Goal: Task Accomplishment & Management: Manage account settings

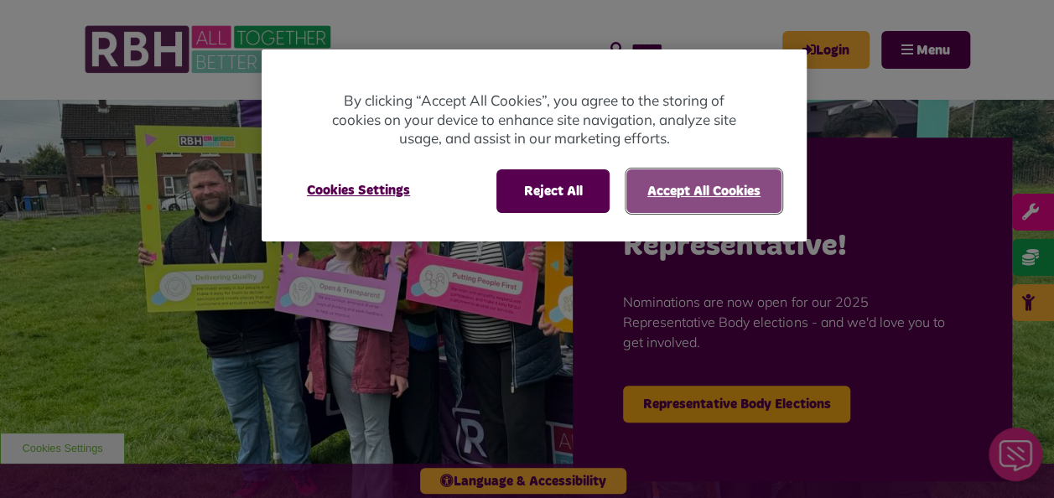
click at [661, 199] on button "Accept All Cookies" at bounding box center [704, 191] width 155 height 44
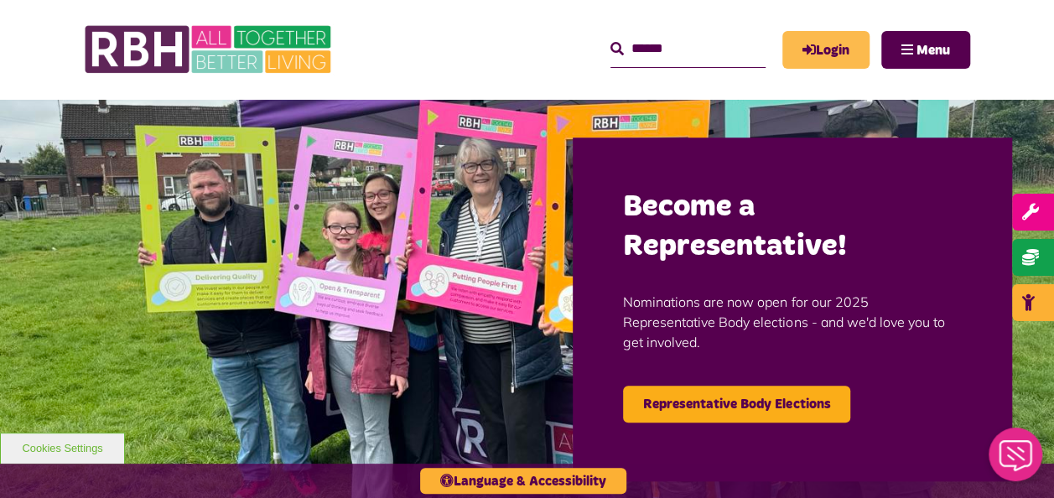
click at [0, 0] on icon "MyRBH" at bounding box center [0, 0] width 0 height 0
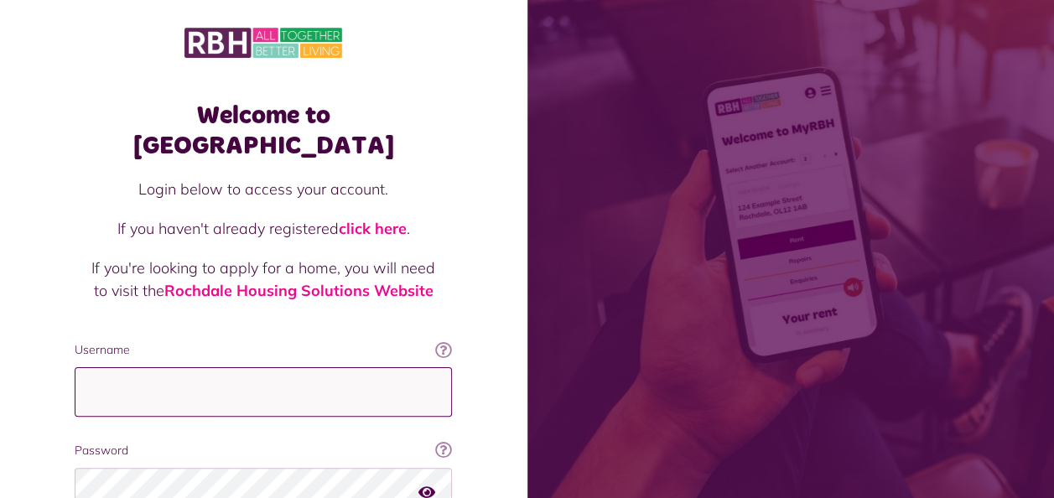
click at [109, 378] on input "Username" at bounding box center [263, 391] width 377 height 49
click at [112, 371] on input "Username" at bounding box center [263, 391] width 377 height 49
type input "**********"
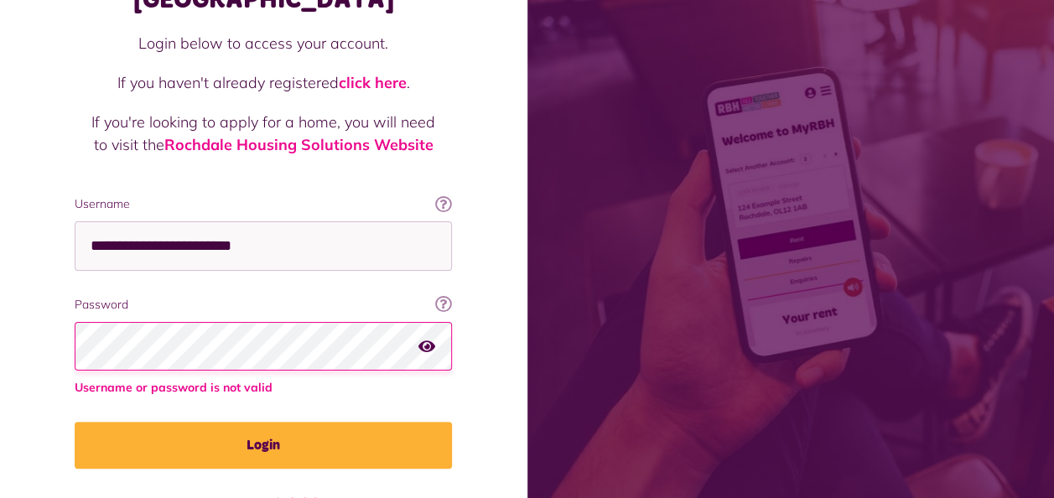
scroll to position [171, 0]
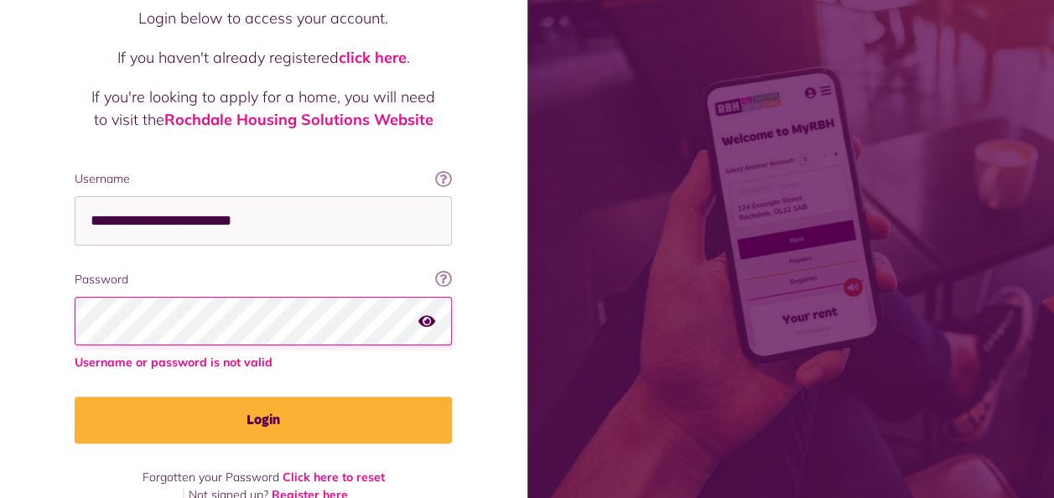
click at [75, 397] on button "Login" at bounding box center [263, 420] width 377 height 47
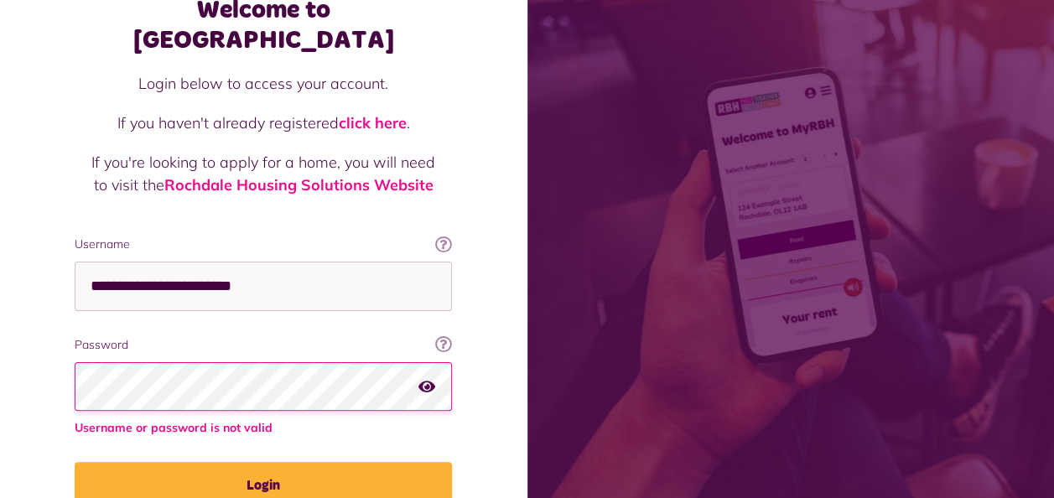
scroll to position [171, 0]
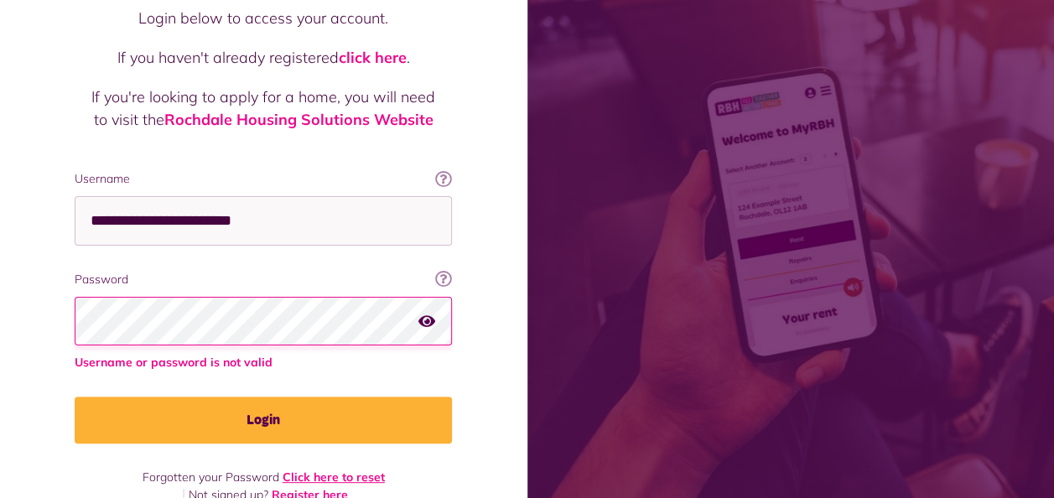
click at [320, 470] on link "Click here to reset" at bounding box center [334, 477] width 102 height 15
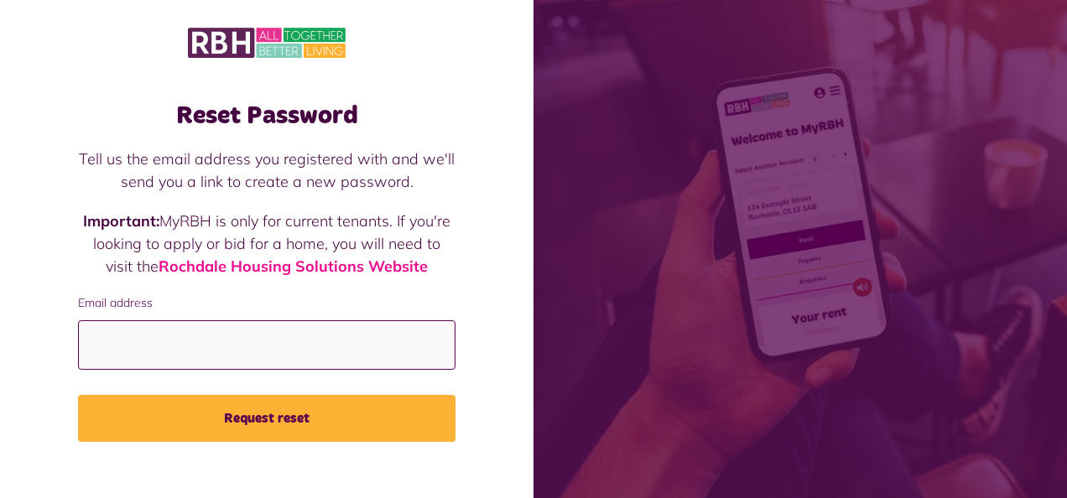
click at [154, 335] on input "Email address" at bounding box center [266, 344] width 377 height 49
click at [155, 335] on input "Email address" at bounding box center [266, 344] width 377 height 49
type input "**********"
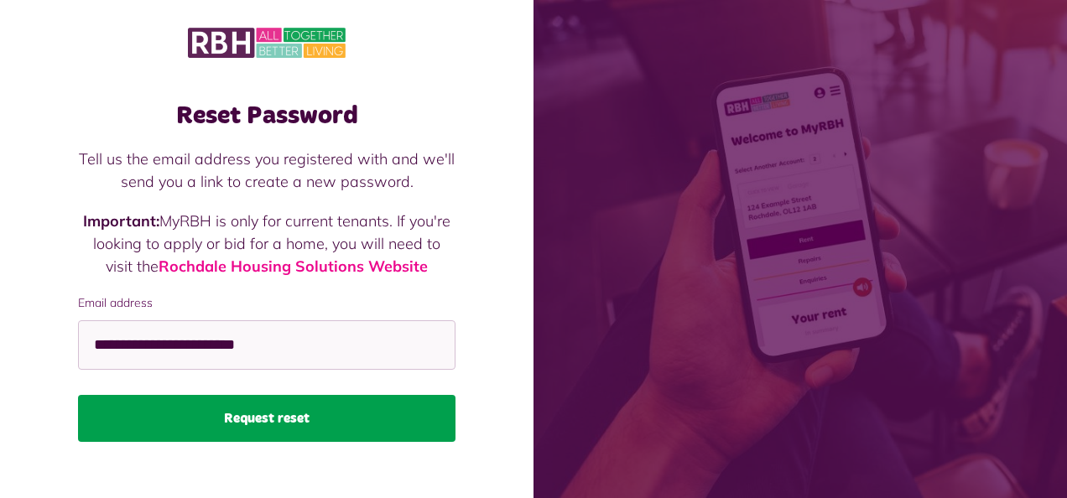
click at [227, 415] on button "Request reset" at bounding box center [266, 418] width 377 height 47
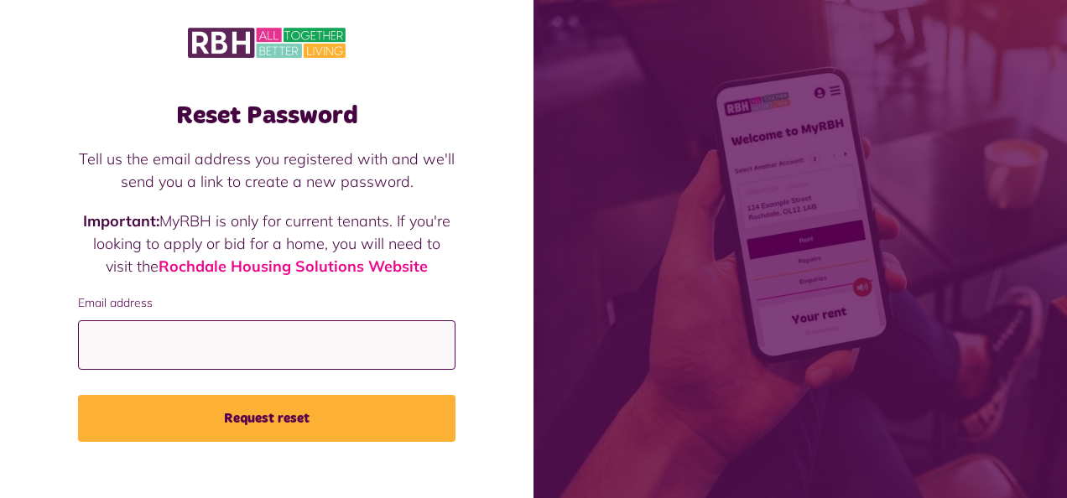
click at [191, 340] on input "Email address" at bounding box center [266, 344] width 377 height 49
type input "**********"
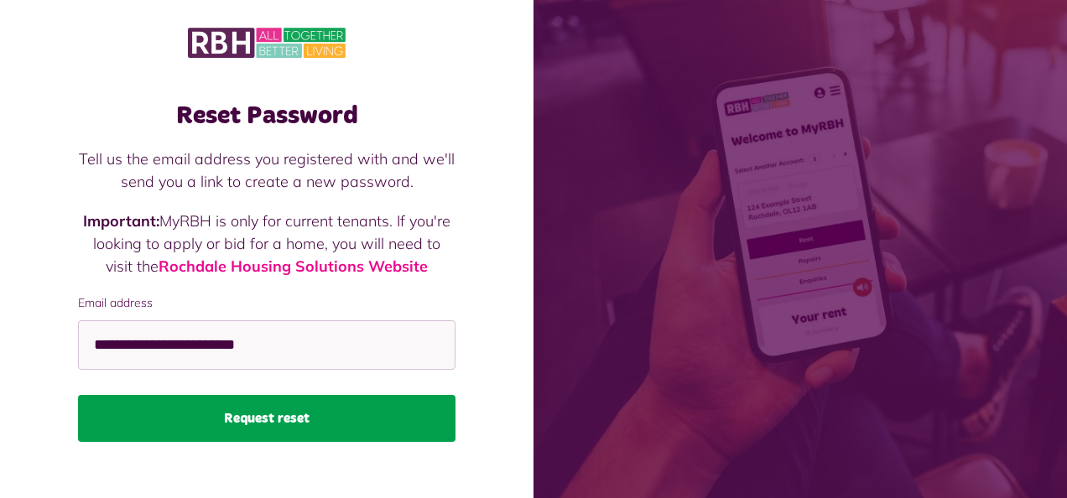
click at [203, 421] on button "Request reset" at bounding box center [266, 418] width 377 height 47
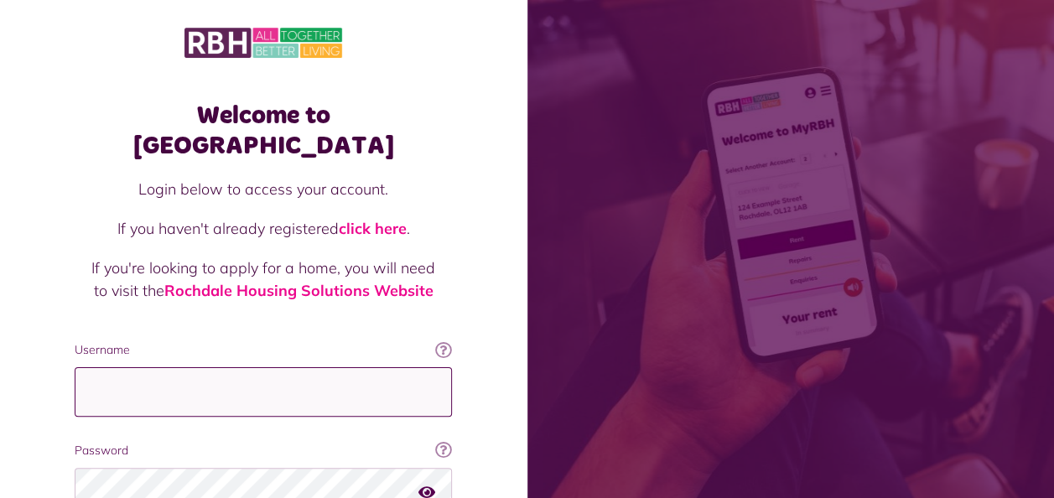
click at [148, 367] on input "Username" at bounding box center [263, 391] width 377 height 49
type input "**********"
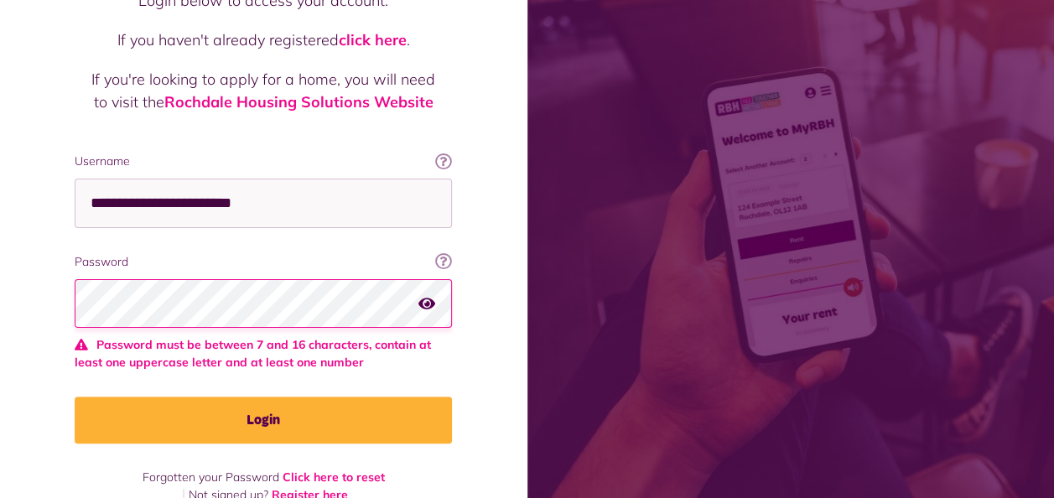
scroll to position [145, 0]
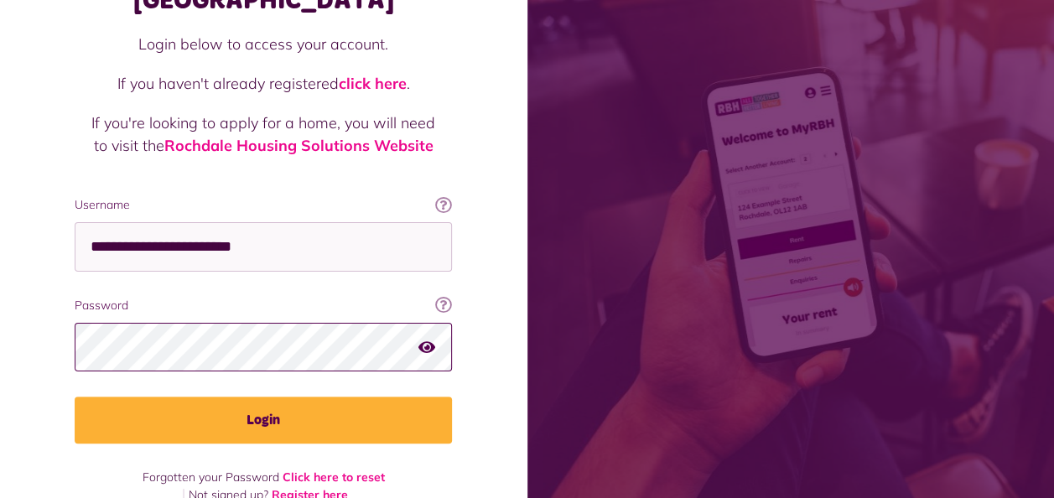
click at [75, 397] on button "Login" at bounding box center [263, 420] width 377 height 47
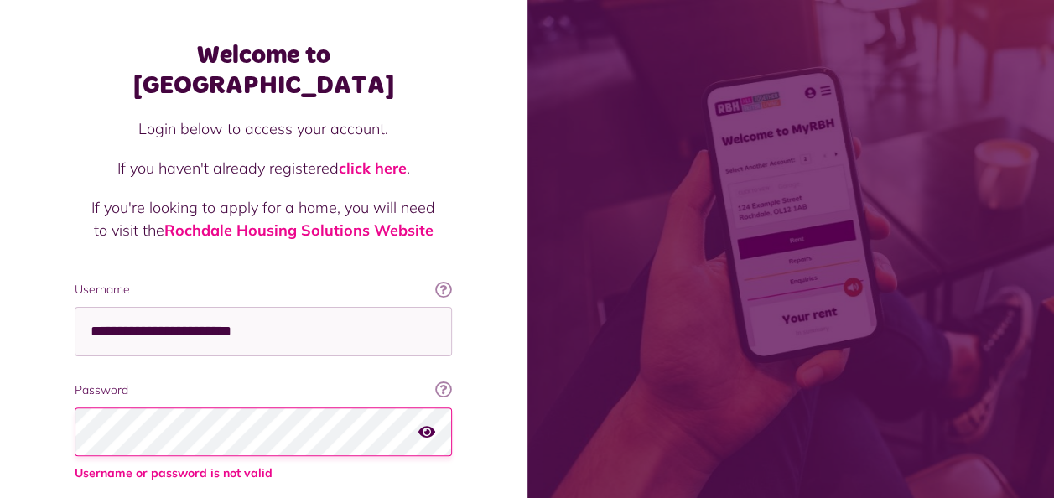
scroll to position [171, 0]
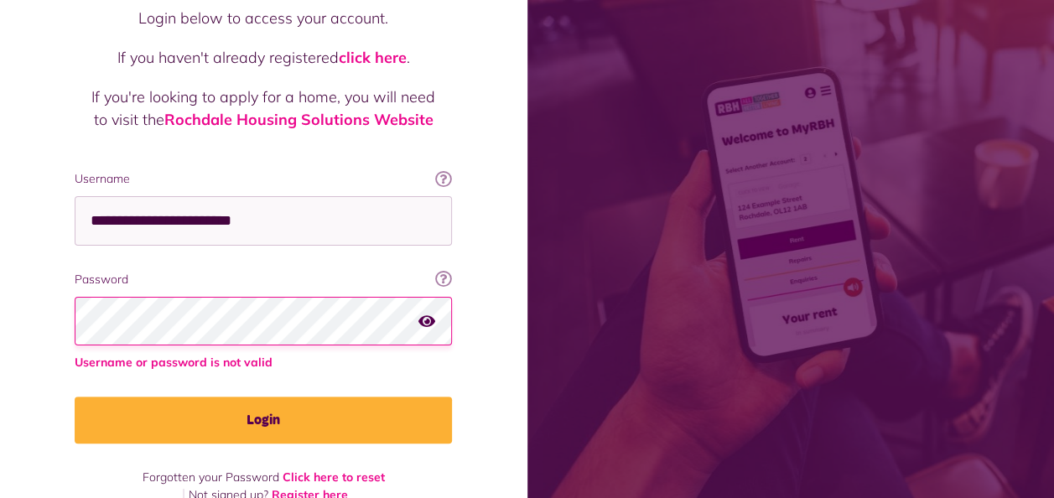
click at [428, 313] on icon "button" at bounding box center [427, 320] width 17 height 15
click at [75, 397] on button "Login" at bounding box center [263, 420] width 377 height 47
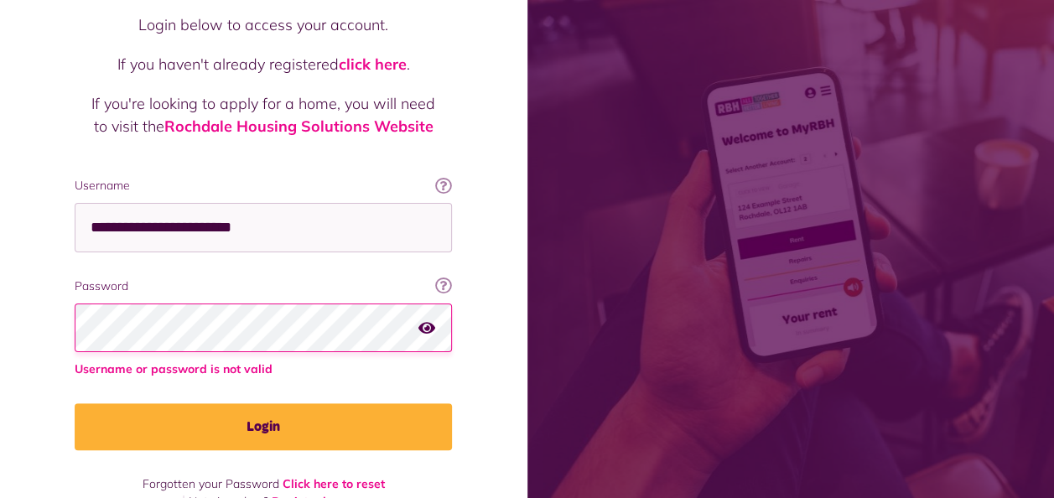
scroll to position [171, 0]
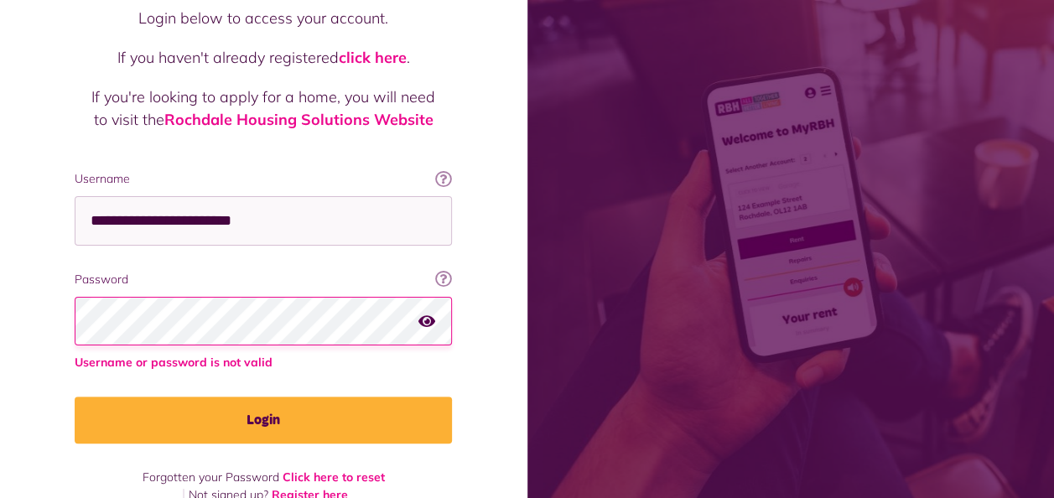
click at [75, 397] on button "Login" at bounding box center [263, 420] width 377 height 47
